Goal: Task Accomplishment & Management: Use online tool/utility

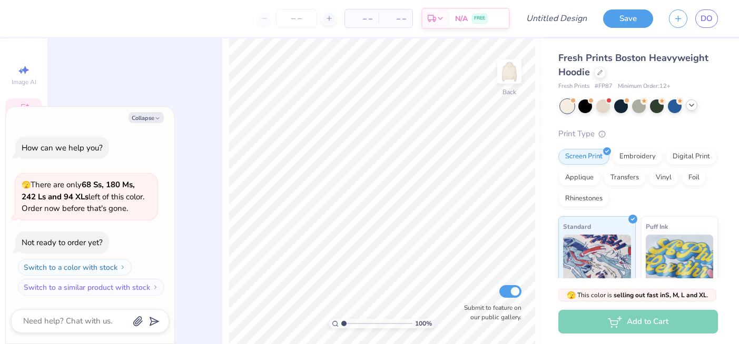
click at [691, 105] on polyline at bounding box center [691, 105] width 4 height 2
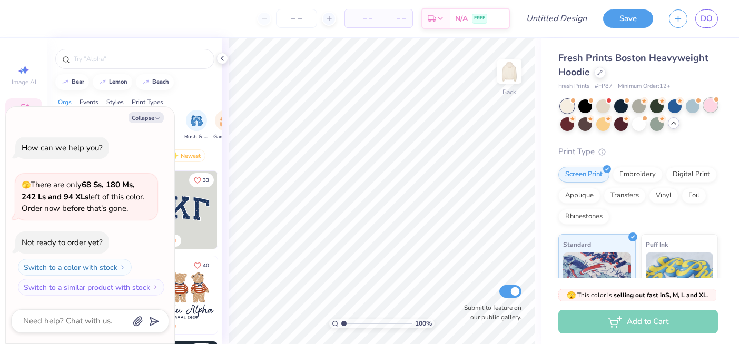
click at [712, 106] on div at bounding box center [710, 105] width 14 height 14
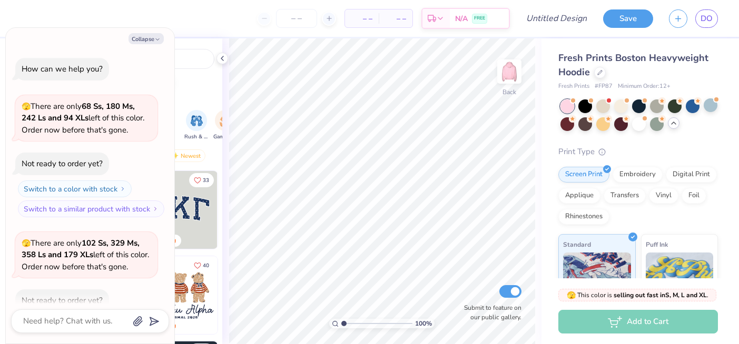
scroll to position [58, 0]
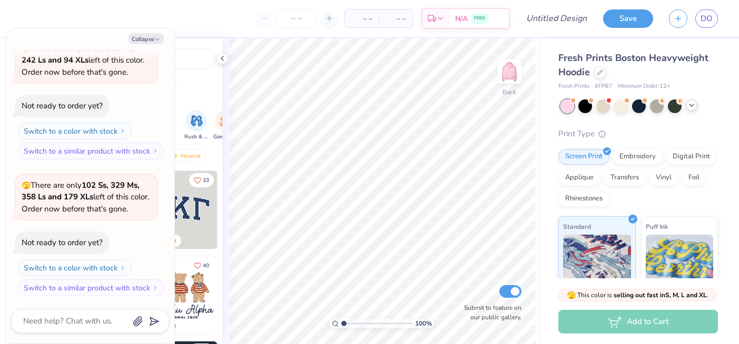
click at [690, 106] on icon at bounding box center [691, 105] width 8 height 8
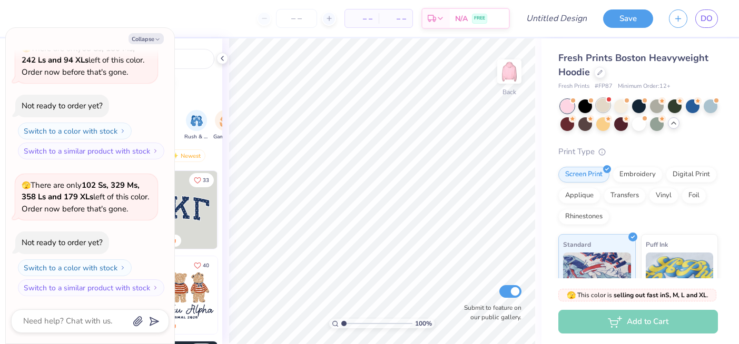
click at [605, 107] on div at bounding box center [603, 105] width 14 height 14
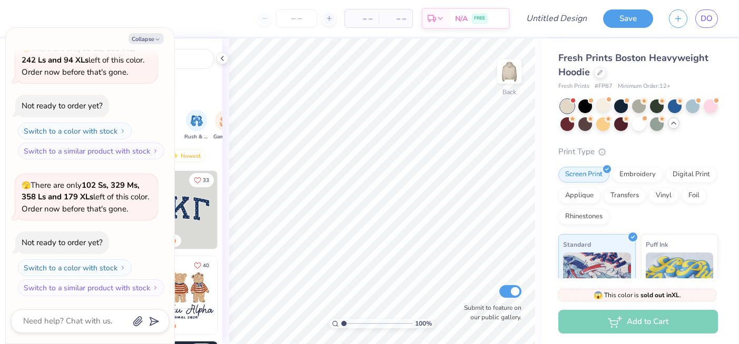
scroll to position [207, 0]
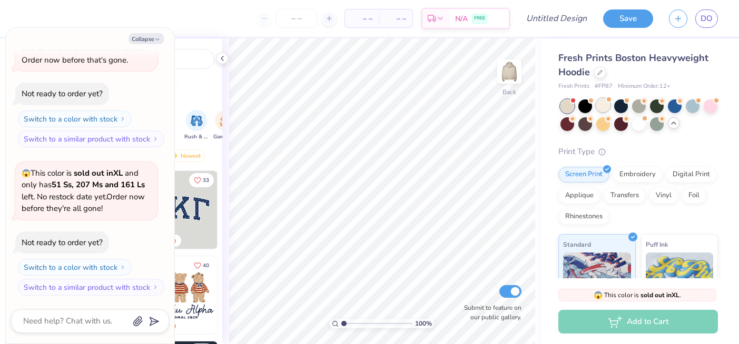
click at [603, 105] on div at bounding box center [603, 105] width 14 height 14
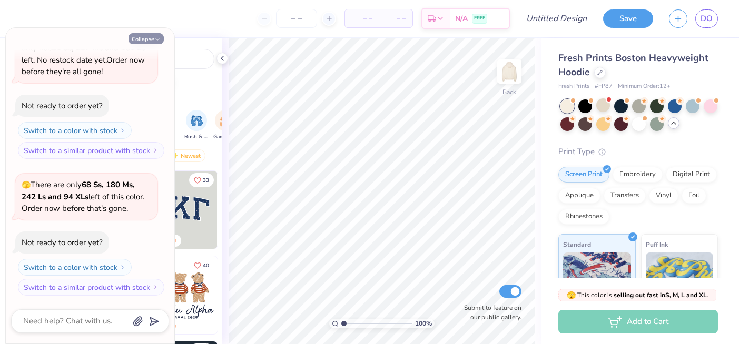
click at [153, 38] on button "Collapse" at bounding box center [145, 38] width 35 height 11
type textarea "x"
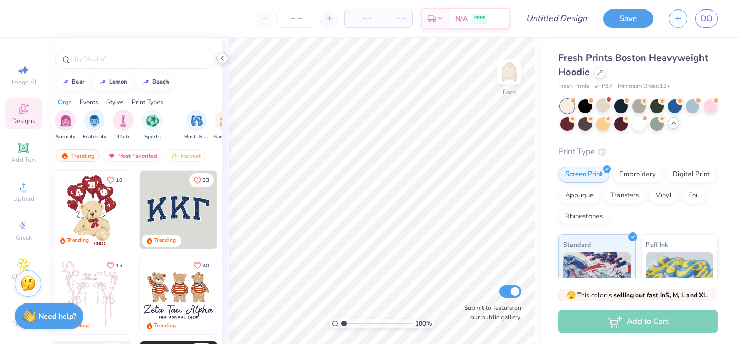
click at [222, 61] on icon at bounding box center [222, 58] width 8 height 8
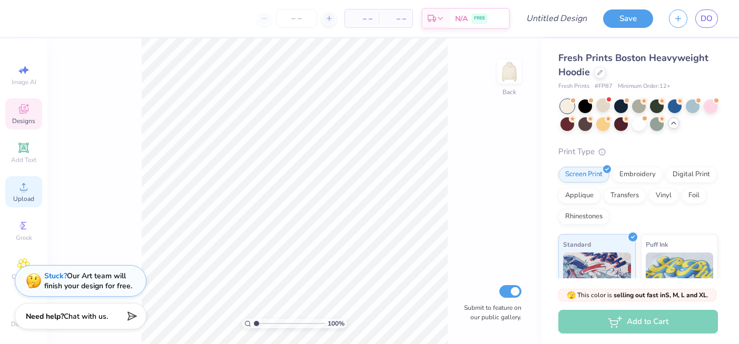
click at [39, 187] on div "Upload" at bounding box center [23, 191] width 37 height 31
click at [22, 191] on circle at bounding box center [24, 190] width 6 height 6
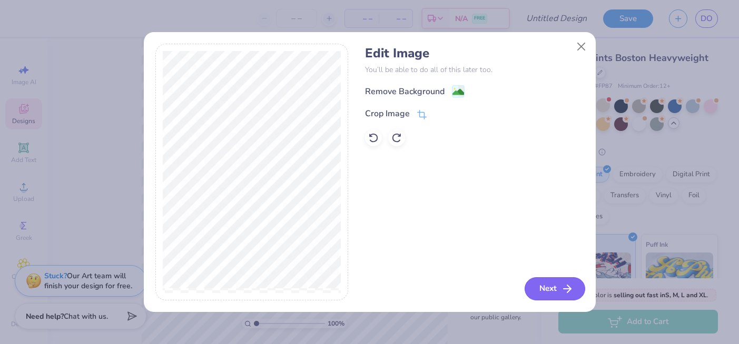
click at [546, 289] on button "Next" at bounding box center [554, 288] width 61 height 23
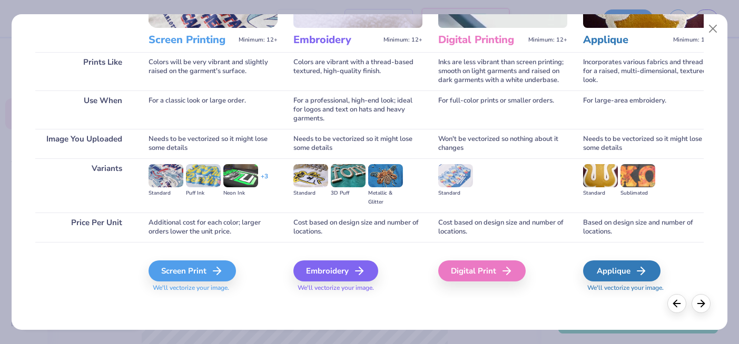
scroll to position [128, 0]
click at [200, 265] on div "Screen Print" at bounding box center [193, 271] width 87 height 21
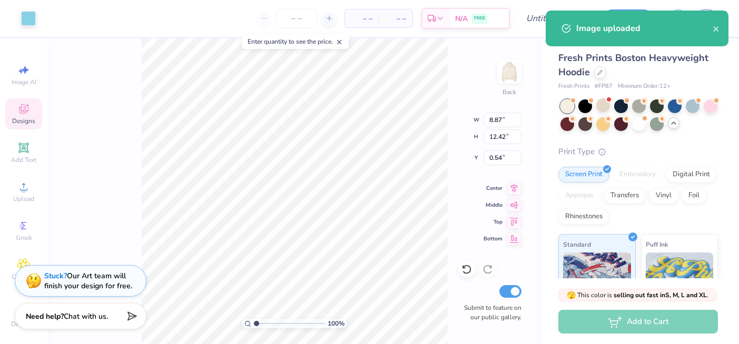
type input "2.72"
type input "3.82"
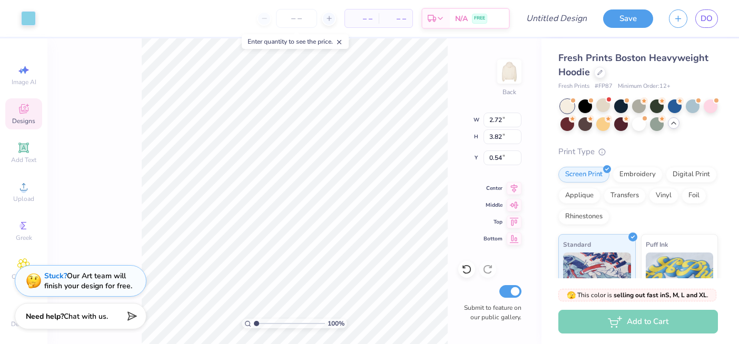
type input "3.00"
click at [507, 74] on img at bounding box center [509, 72] width 42 height 42
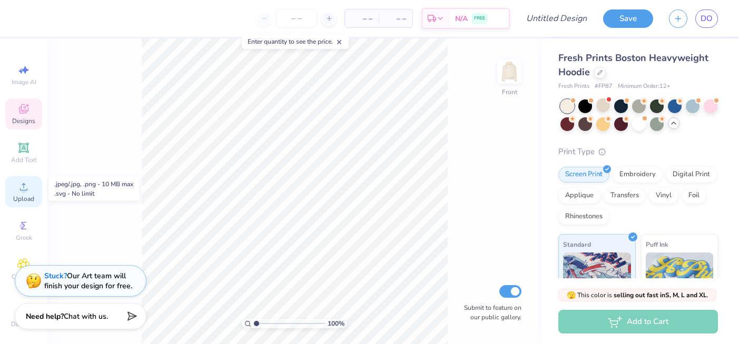
click at [24, 191] on circle at bounding box center [24, 190] width 6 height 6
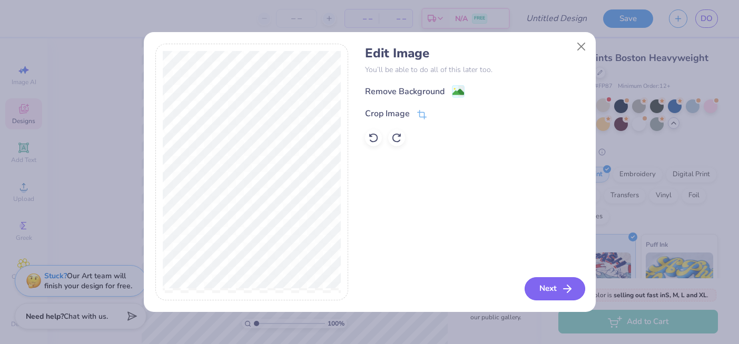
click at [549, 286] on button "Next" at bounding box center [554, 288] width 61 height 23
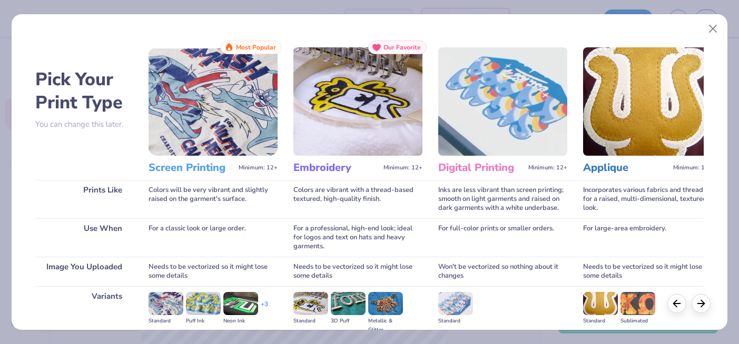
click at [198, 124] on img at bounding box center [212, 101] width 129 height 108
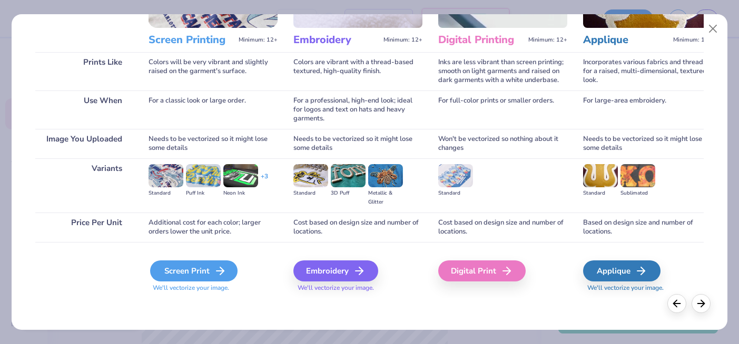
click at [201, 262] on div "Screen Print" at bounding box center [193, 271] width 87 height 21
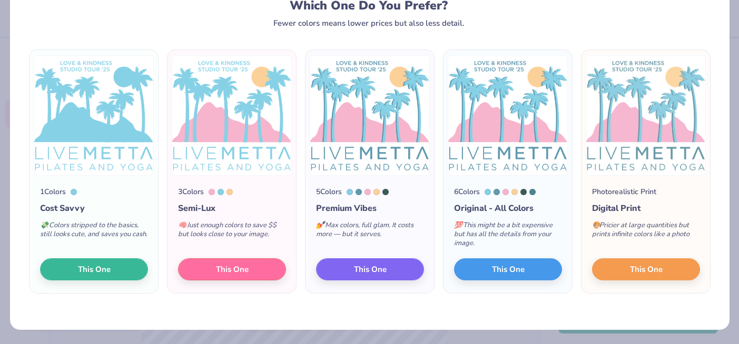
scroll to position [38, 0]
click at [362, 274] on button "This One" at bounding box center [370, 268] width 108 height 22
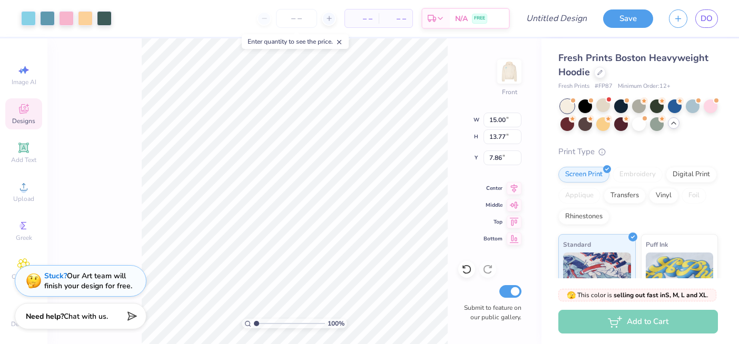
type input "10.18"
type input "9.35"
type input "5.00"
type input "12.64"
type input "11.60"
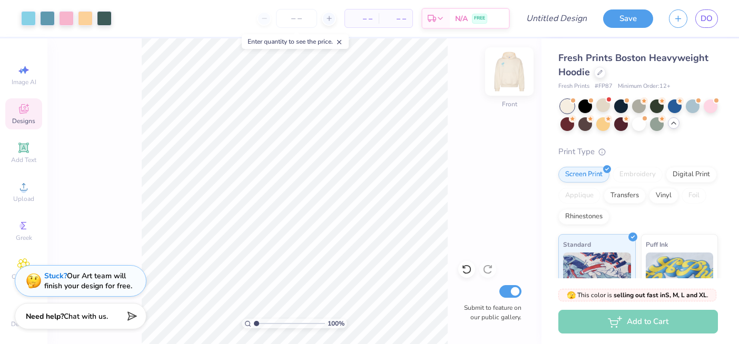
click at [513, 76] on img at bounding box center [509, 72] width 42 height 42
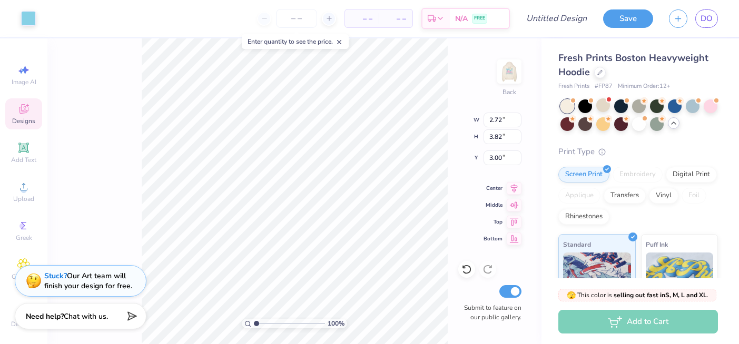
type input "3.40"
type input "4.76"
click at [433, 136] on div "100 % Back W 3.40 H 4.76 Y 3.00 Center Middle Top Bottom Submit to feature on o…" at bounding box center [294, 191] width 494 height 306
click at [508, 71] on img at bounding box center [509, 72] width 42 height 42
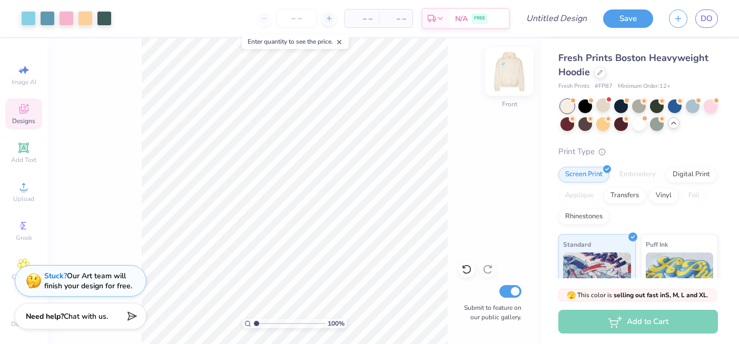
click at [512, 76] on img at bounding box center [509, 72] width 42 height 42
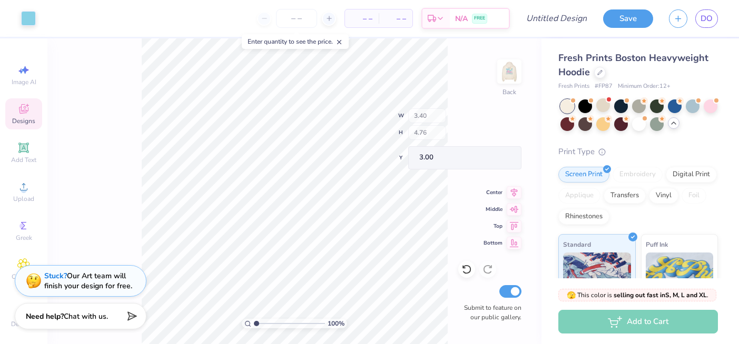
click at [441, 136] on div "100 % Back W 3.40 H 4.76 Y 3.00 Center Middle Top Bottom Submit to feature on o…" at bounding box center [294, 191] width 494 height 306
type input "2.62"
type input "3.66"
click at [449, 151] on div "100 % Back W 2.62 2.62 " H 3.66 3.66 " Y 3.00 3.00 " Center Middle Top Bottom S…" at bounding box center [294, 191] width 494 height 306
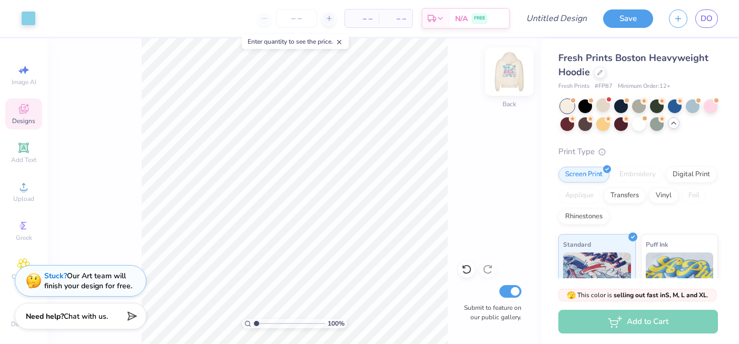
click at [506, 72] on img at bounding box center [509, 72] width 42 height 42
click at [506, 72] on img at bounding box center [509, 71] width 21 height 21
type input "3.19"
type input "4.46"
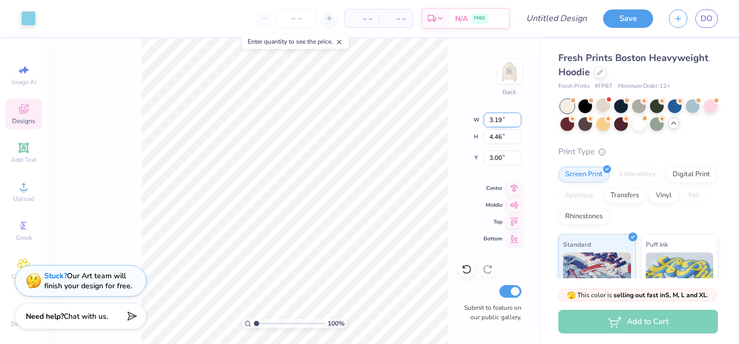
click at [432, 119] on div "100 % Back W 3.19 3.19 " H 4.46 4.46 " Y 3.00 3.00 " Center Middle Top Bottom S…" at bounding box center [294, 191] width 494 height 306
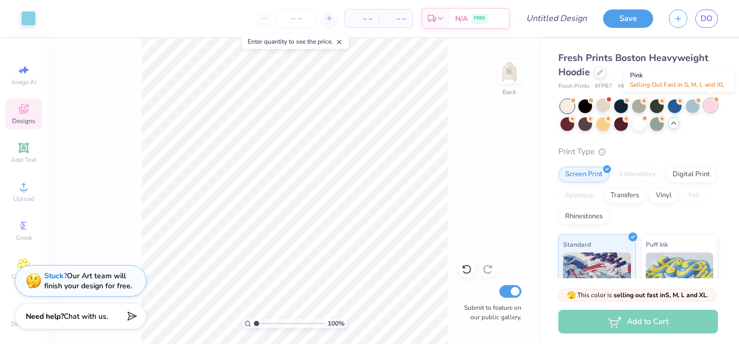
click at [714, 107] on div at bounding box center [710, 105] width 14 height 14
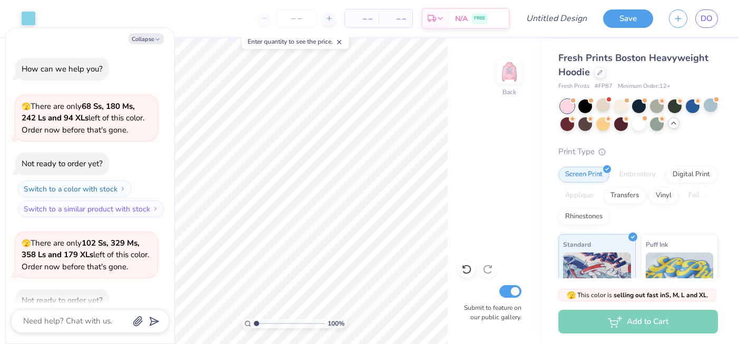
scroll to position [481, 0]
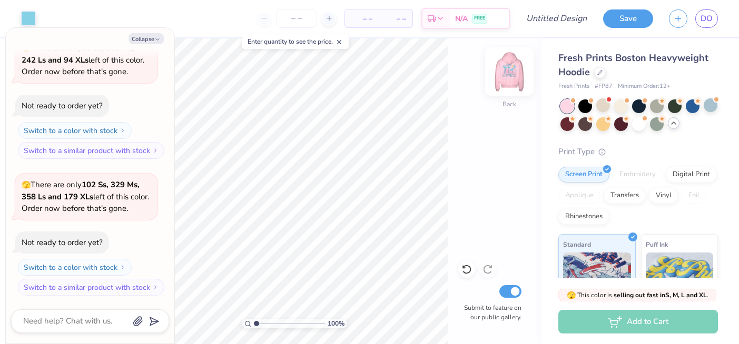
click at [511, 70] on img at bounding box center [509, 72] width 42 height 42
click at [511, 70] on img at bounding box center [509, 71] width 21 height 21
click at [691, 106] on div at bounding box center [692, 105] width 14 height 14
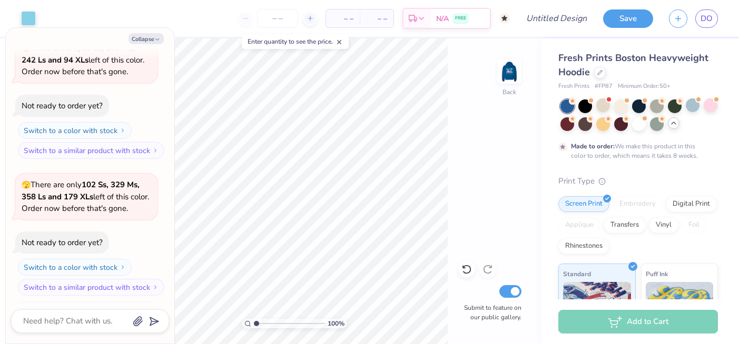
scroll to position [568, 0]
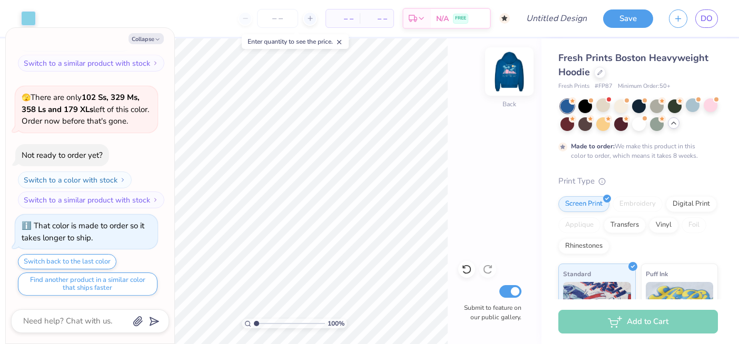
click at [509, 75] on img at bounding box center [509, 72] width 42 height 42
click at [509, 75] on img at bounding box center [509, 71] width 21 height 21
click at [583, 104] on div at bounding box center [585, 105] width 14 height 14
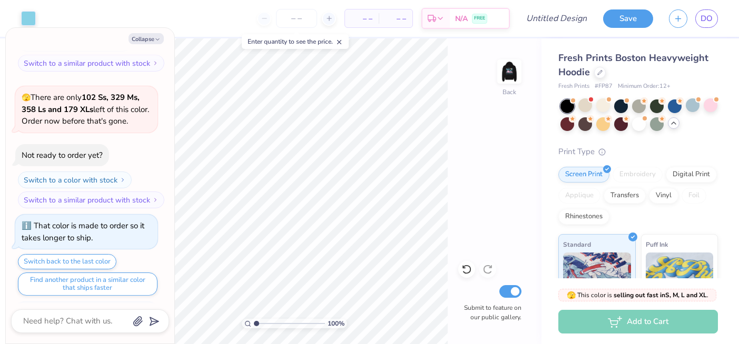
scroll to position [757, 0]
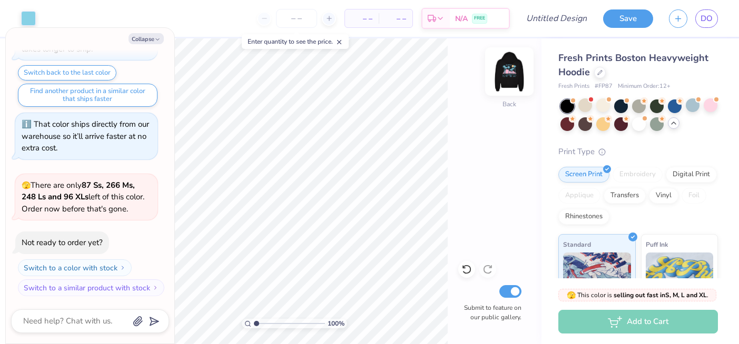
click at [509, 77] on img at bounding box center [509, 72] width 42 height 42
click at [509, 77] on img at bounding box center [509, 71] width 21 height 21
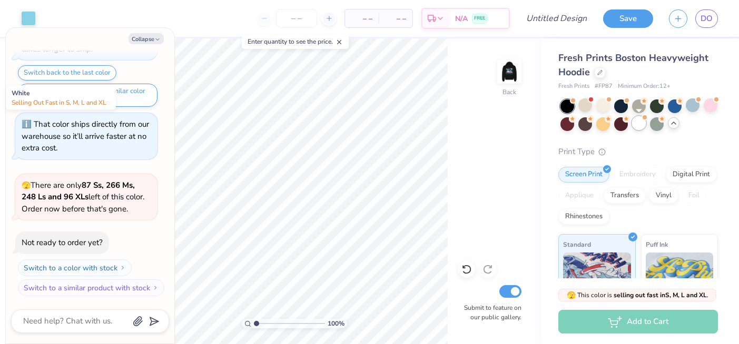
click at [637, 124] on div at bounding box center [639, 123] width 14 height 14
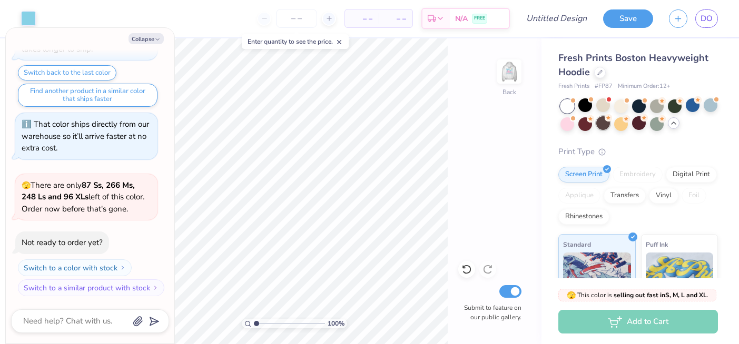
scroll to position [894, 0]
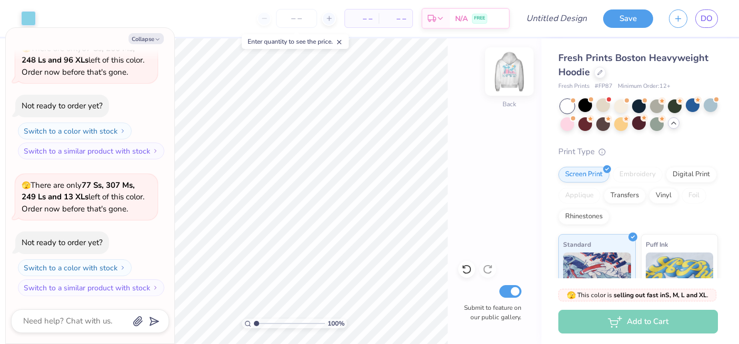
click at [510, 73] on img at bounding box center [509, 72] width 42 height 42
click at [506, 71] on img at bounding box center [509, 72] width 42 height 42
click at [566, 124] on div at bounding box center [567, 123] width 14 height 14
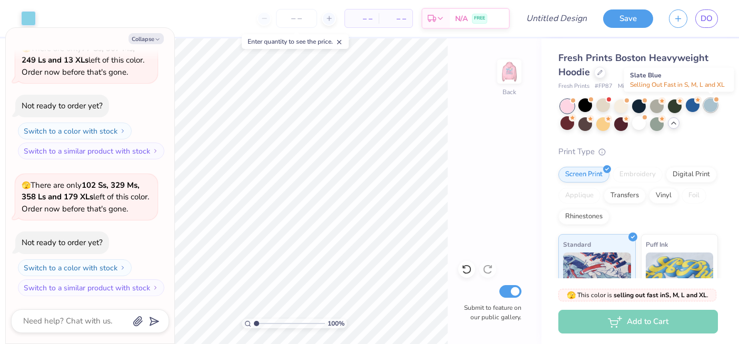
click at [709, 109] on div at bounding box center [710, 105] width 14 height 14
click at [641, 102] on div at bounding box center [639, 105] width 14 height 14
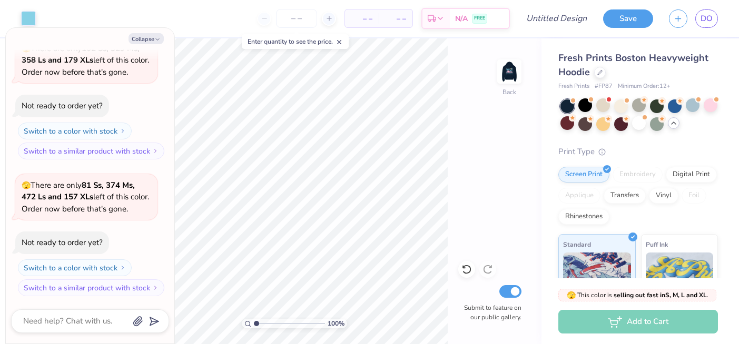
scroll to position [1304, 0]
click at [592, 125] on div at bounding box center [585, 123] width 14 height 14
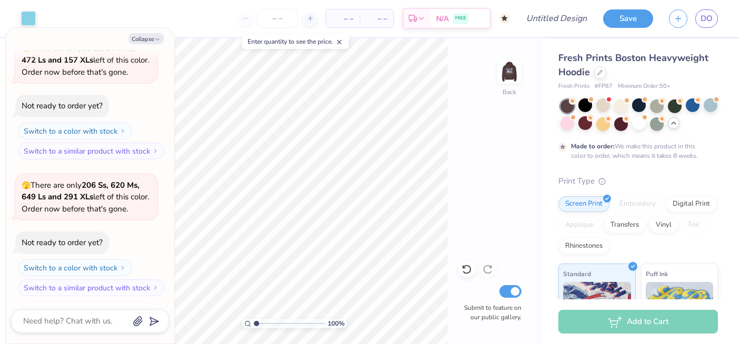
scroll to position [1392, 0]
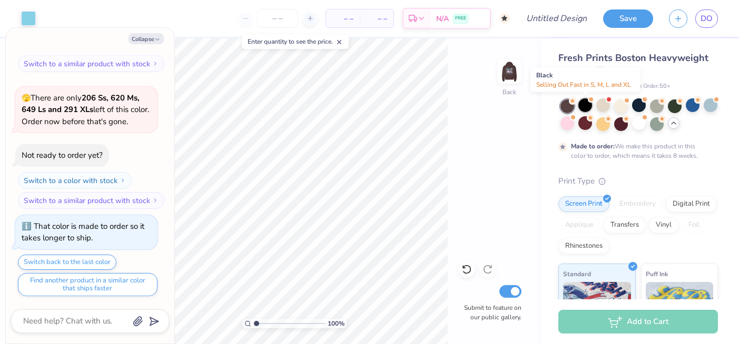
click at [585, 105] on div at bounding box center [585, 105] width 14 height 14
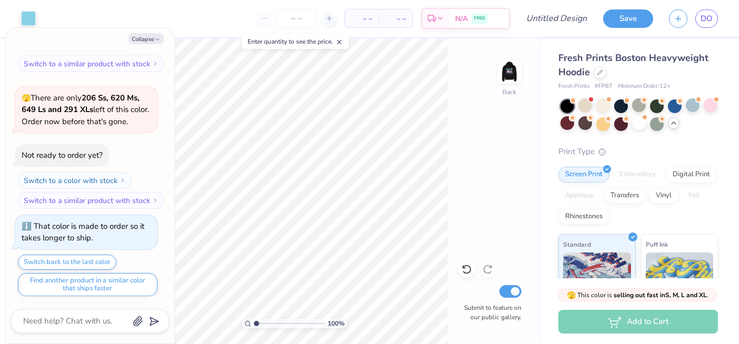
scroll to position [1581, 0]
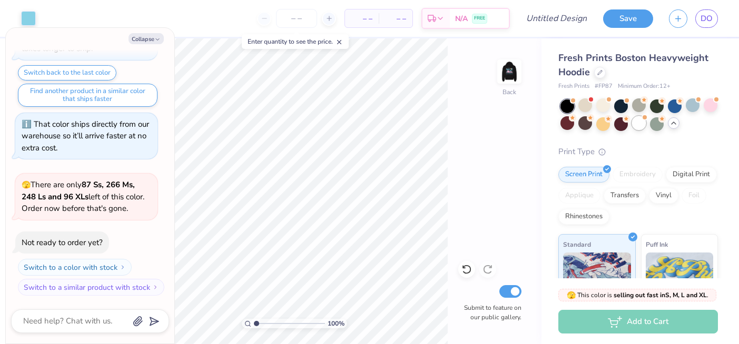
click at [643, 125] on div at bounding box center [639, 123] width 14 height 14
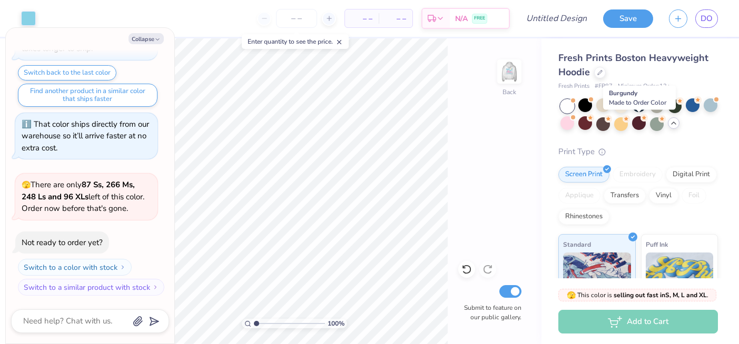
scroll to position [1718, 0]
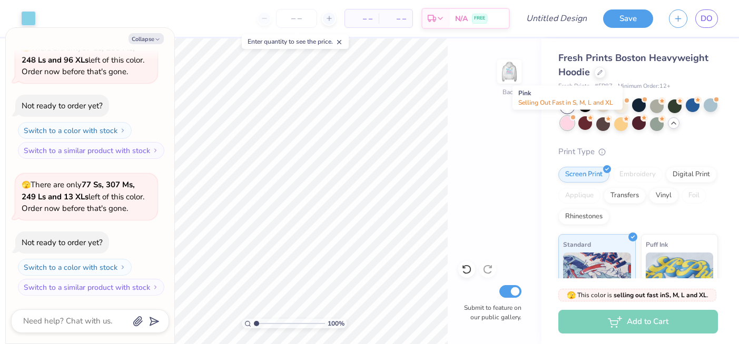
click at [569, 123] on div at bounding box center [567, 123] width 14 height 14
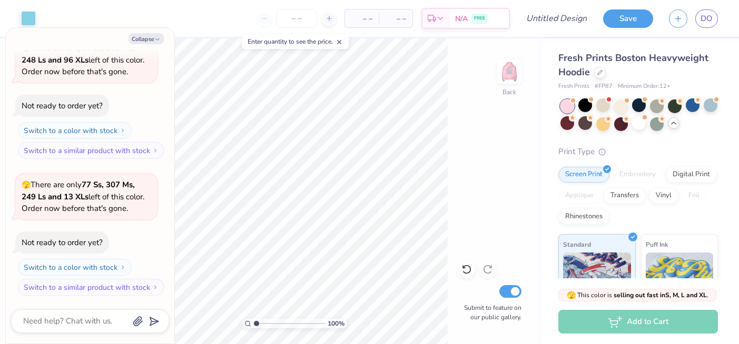
scroll to position [1855, 0]
click at [623, 106] on div at bounding box center [621, 105] width 14 height 14
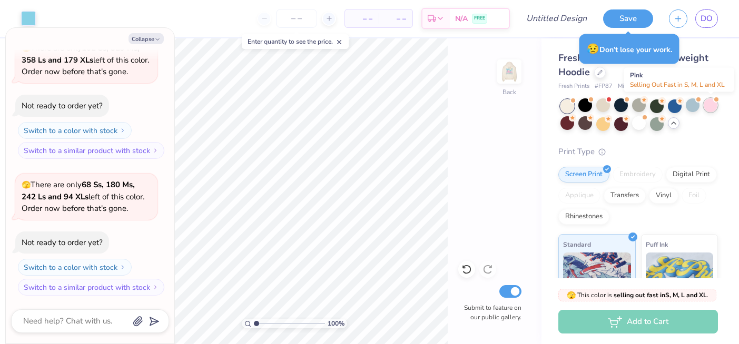
click at [710, 106] on div at bounding box center [710, 105] width 14 height 14
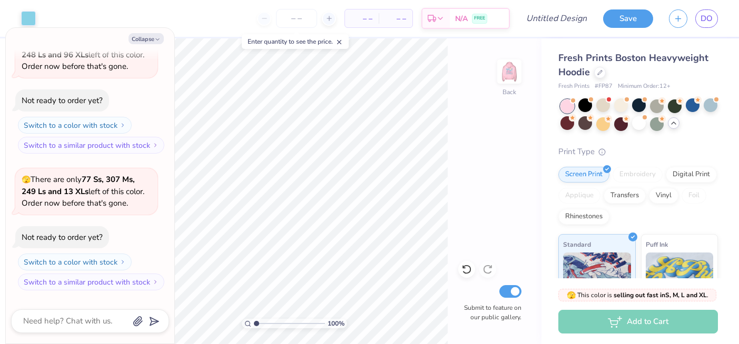
scroll to position [1709, 0]
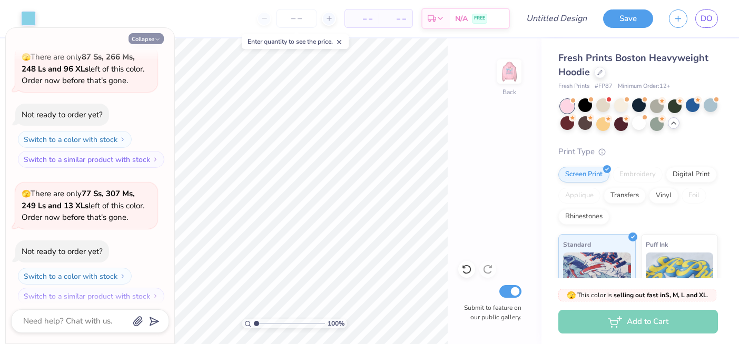
click at [153, 35] on button "Collapse" at bounding box center [145, 38] width 35 height 11
type textarea "x"
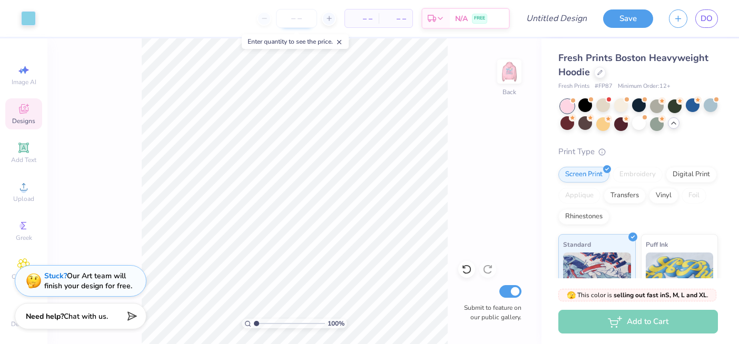
click at [291, 18] on input "number" at bounding box center [296, 18] width 41 height 19
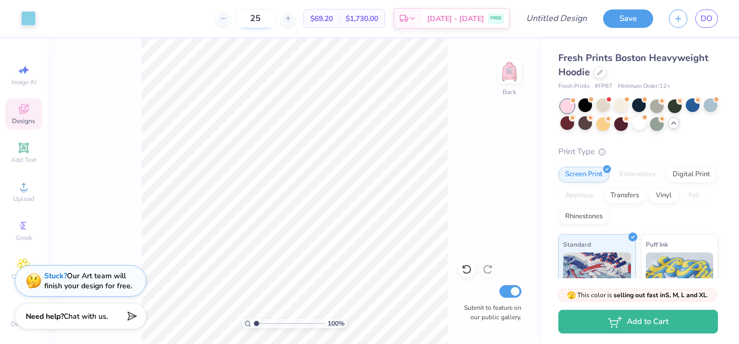
type input "2"
type input "12"
click at [450, 80] on div "100 % Back Submit to feature on our public gallery." at bounding box center [294, 191] width 494 height 306
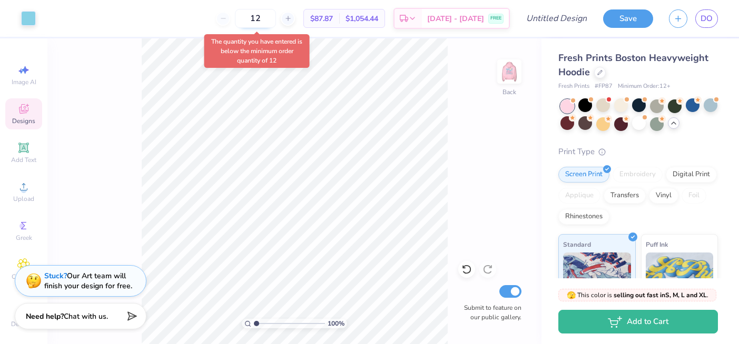
click at [264, 21] on input "12" at bounding box center [255, 18] width 41 height 19
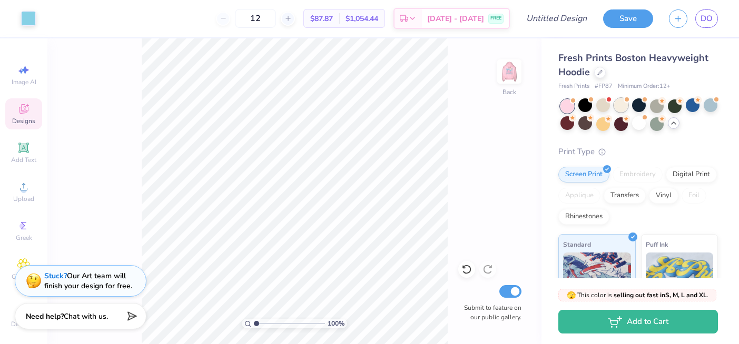
click at [618, 104] on div at bounding box center [621, 105] width 14 height 14
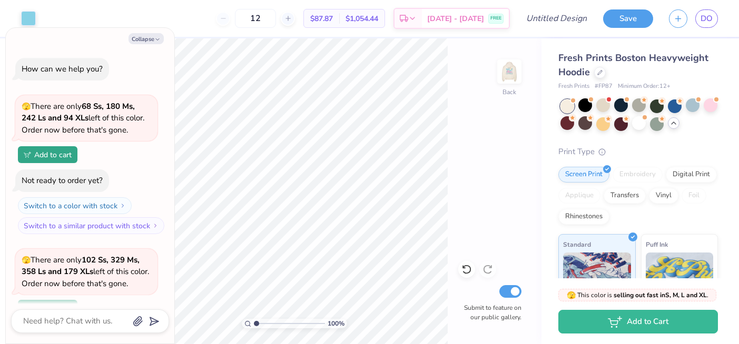
scroll to position [2535, 0]
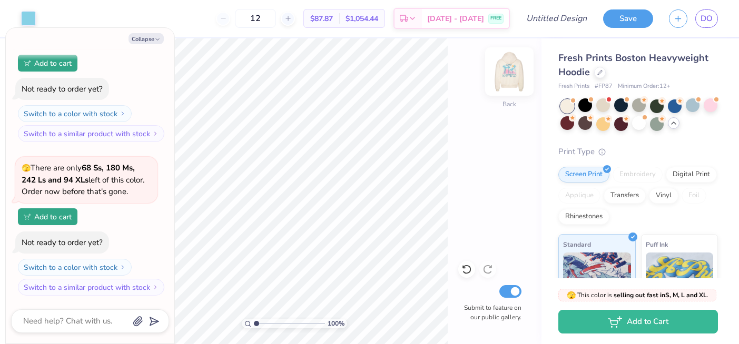
click at [513, 71] on img at bounding box center [509, 72] width 42 height 42
click at [513, 71] on img at bounding box center [509, 71] width 21 height 21
type textarea "x"
click at [266, 17] on input "12" at bounding box center [255, 18] width 41 height 19
type input "1"
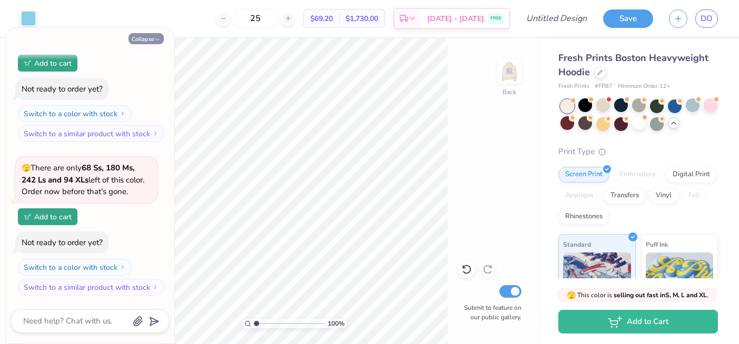
type input "25"
click at [143, 41] on button "Collapse" at bounding box center [145, 38] width 35 height 11
type textarea "x"
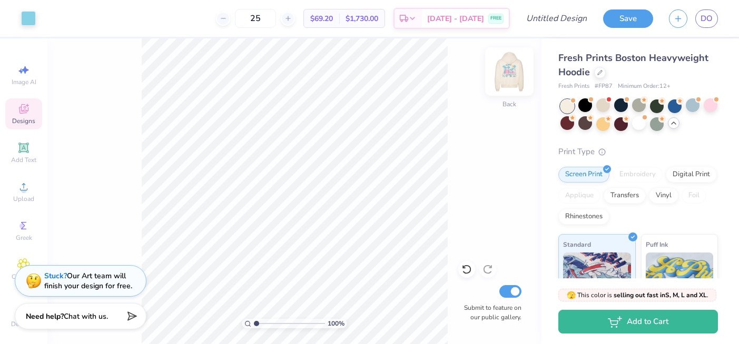
click at [512, 79] on img at bounding box center [509, 72] width 42 height 42
click at [512, 79] on img at bounding box center [509, 71] width 21 height 21
click at [105, 19] on div at bounding box center [104, 17] width 15 height 15
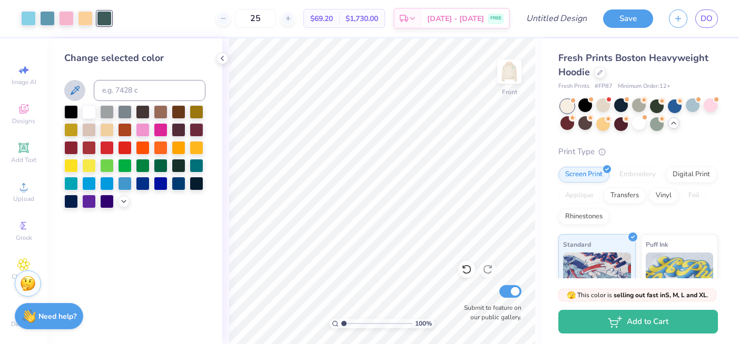
click at [79, 88] on icon at bounding box center [74, 90] width 13 height 13
click at [104, 19] on div at bounding box center [104, 18] width 15 height 15
click at [107, 22] on div at bounding box center [104, 18] width 15 height 15
click at [86, 19] on div at bounding box center [85, 17] width 15 height 15
click at [64, 16] on div at bounding box center [66, 17] width 15 height 15
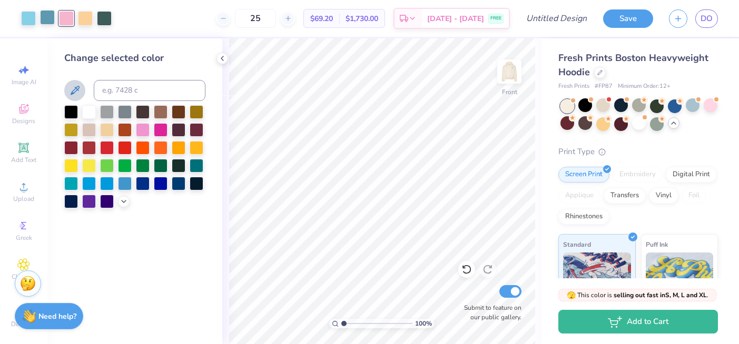
click at [42, 18] on div at bounding box center [47, 17] width 15 height 15
click at [29, 18] on div at bounding box center [28, 17] width 15 height 15
click at [223, 57] on icon at bounding box center [222, 58] width 8 height 8
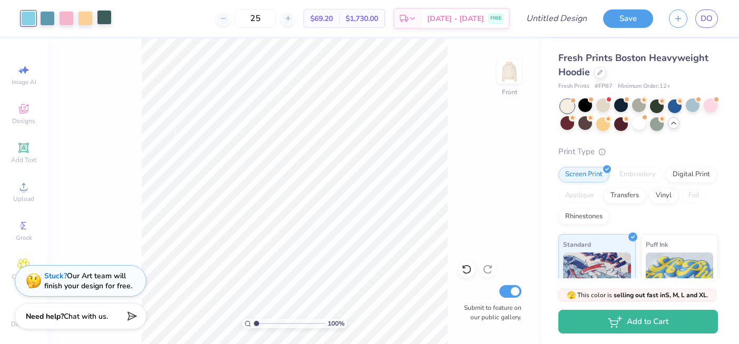
click at [103, 15] on div at bounding box center [104, 17] width 15 height 15
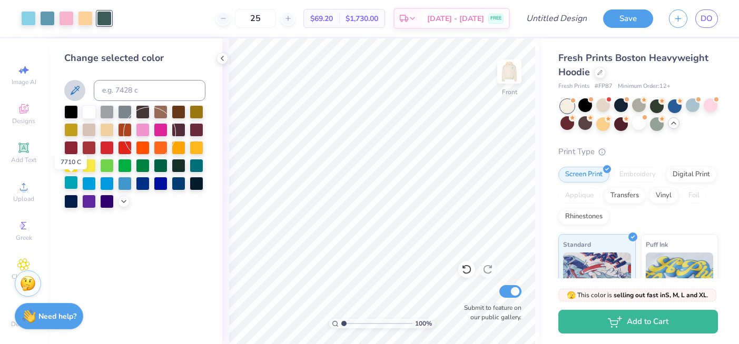
click at [72, 181] on div at bounding box center [71, 183] width 14 height 14
click at [126, 198] on icon at bounding box center [123, 200] width 8 height 8
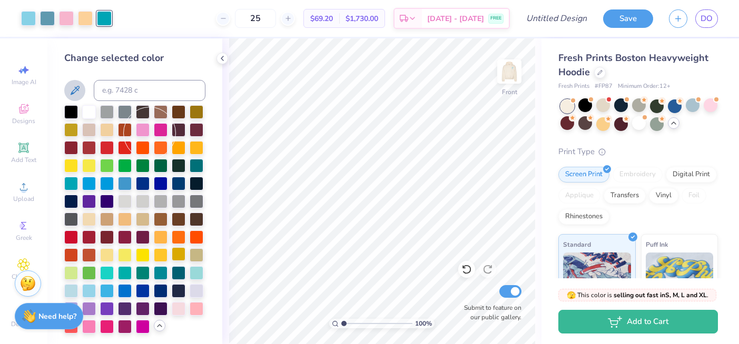
scroll to position [2, 0]
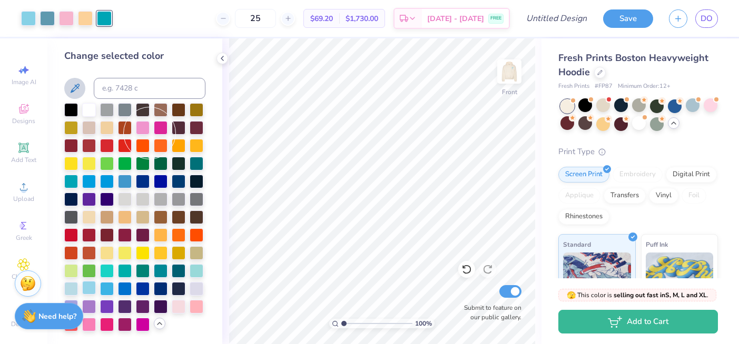
click at [91, 287] on div at bounding box center [89, 288] width 14 height 14
click at [163, 270] on div at bounding box center [161, 270] width 14 height 14
click at [198, 162] on div at bounding box center [197, 163] width 14 height 14
click at [69, 180] on div at bounding box center [71, 181] width 14 height 14
click at [71, 288] on div at bounding box center [71, 288] width 14 height 14
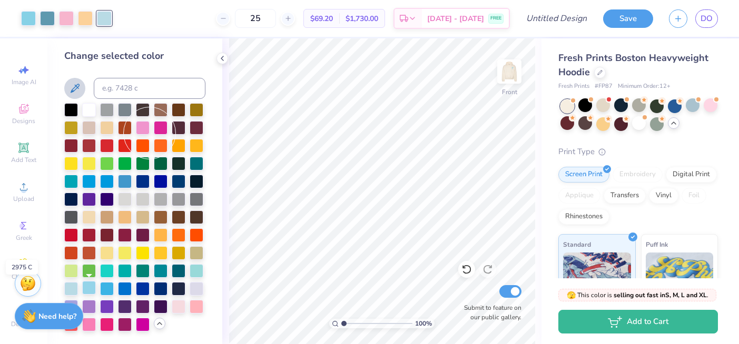
click at [86, 288] on div at bounding box center [89, 288] width 14 height 14
